Goal: Transaction & Acquisition: Purchase product/service

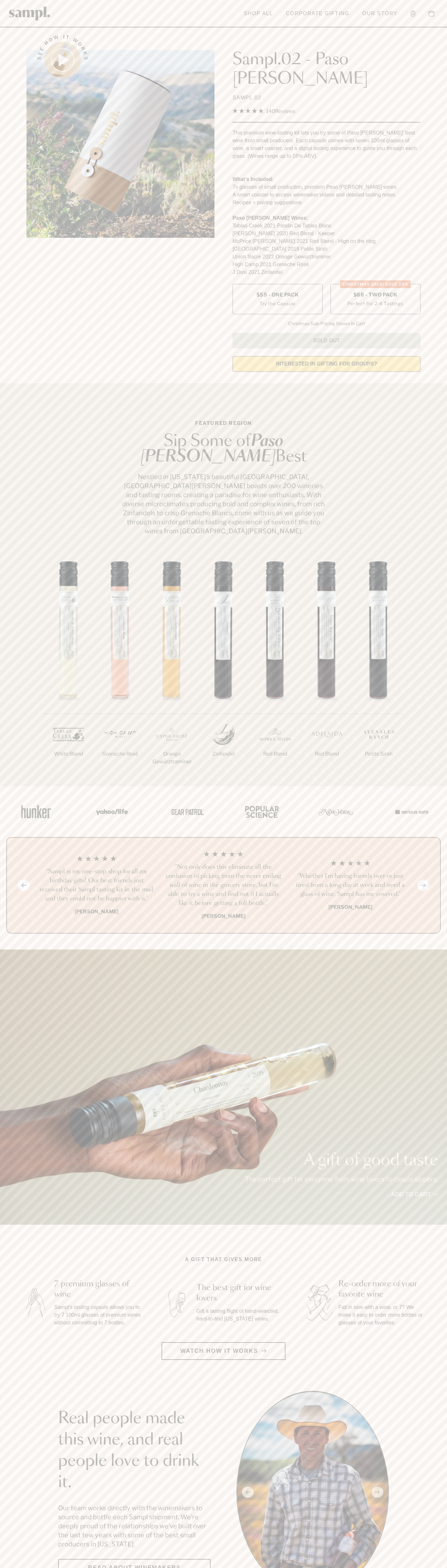
click at [375, 284] on label "CHRISTMAS SALE! Save 20% $88 - Two Pack Perfect For 2-4 Tastings" at bounding box center [375, 299] width 90 height 30
click at [273, 10] on link "Shop All" at bounding box center [258, 13] width 35 height 14
click at [427, 1553] on section "Real people made this wine, and real people love to drink it. Our team works di…" at bounding box center [224, 1492] width 447 height 203
click at [287, 1567] on html "Skip to main content Toggle navigation menu Shop All Corporate Gifting Our Stor…" at bounding box center [224, 1582] width 447 height 3164
click at [15, 1512] on section "Real people made this wine, and real people love to drink it. Our team works di…" at bounding box center [224, 1492] width 447 height 203
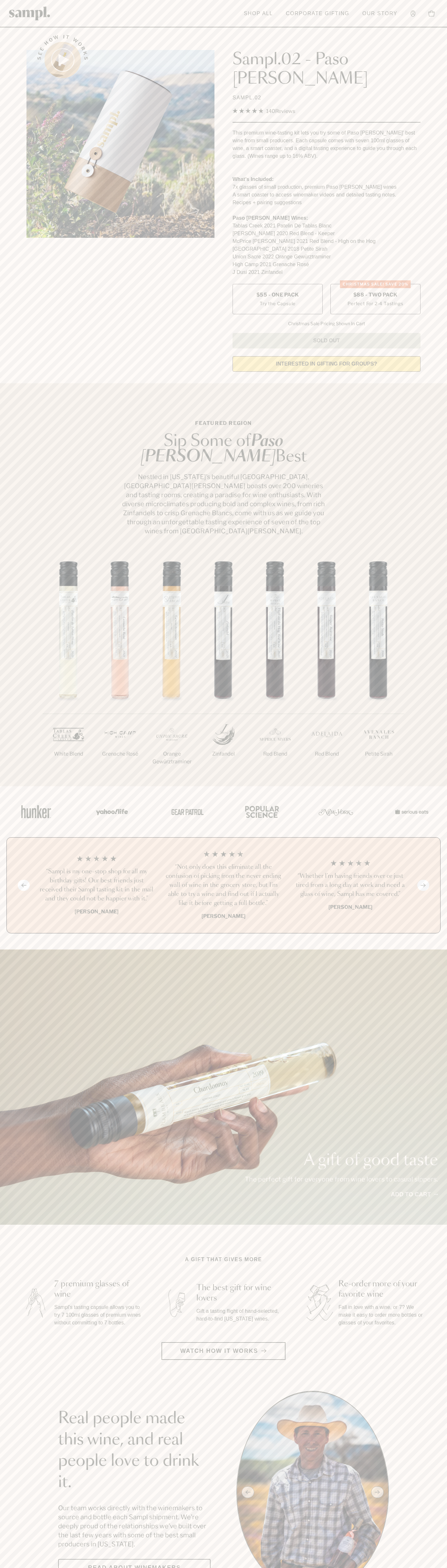
click at [375, 284] on label "CHRISTMAS SALE! Save 20% $88 - Two Pack Perfect For 2-4 Tastings" at bounding box center [375, 299] width 90 height 30
